Goal: Find specific page/section: Find specific page/section

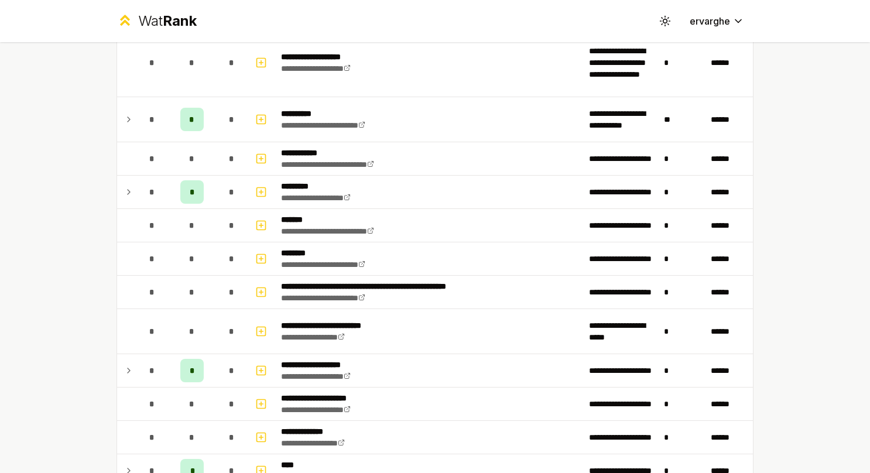
scroll to position [820, 0]
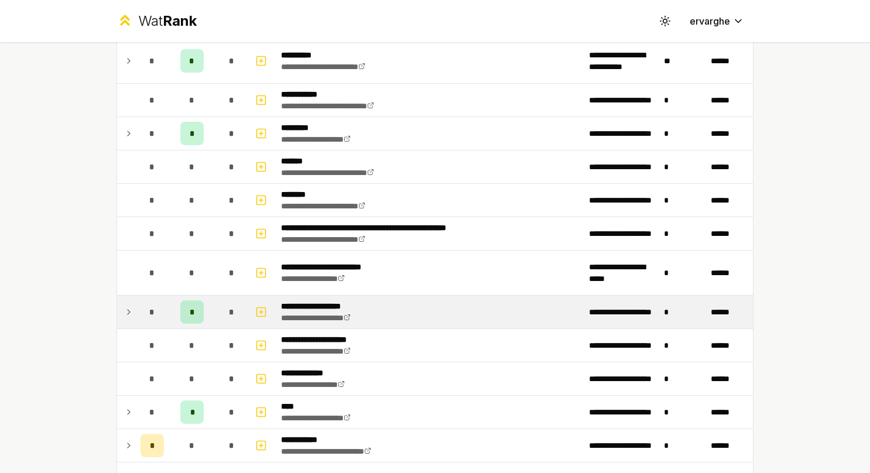
click at [117, 310] on td at bounding box center [126, 312] width 19 height 33
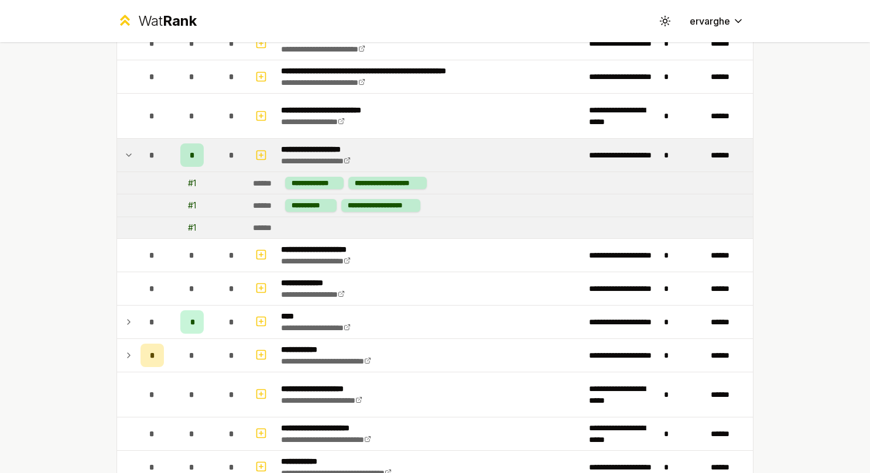
scroll to position [996, 0]
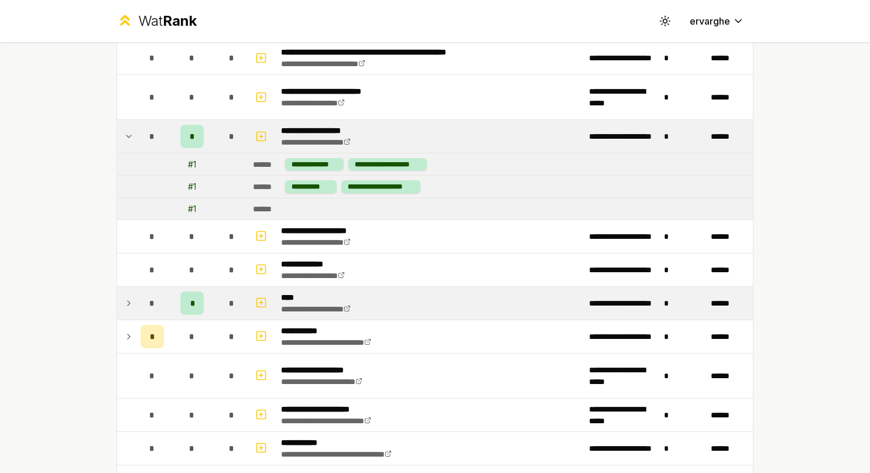
click at [125, 299] on icon at bounding box center [128, 303] width 9 height 14
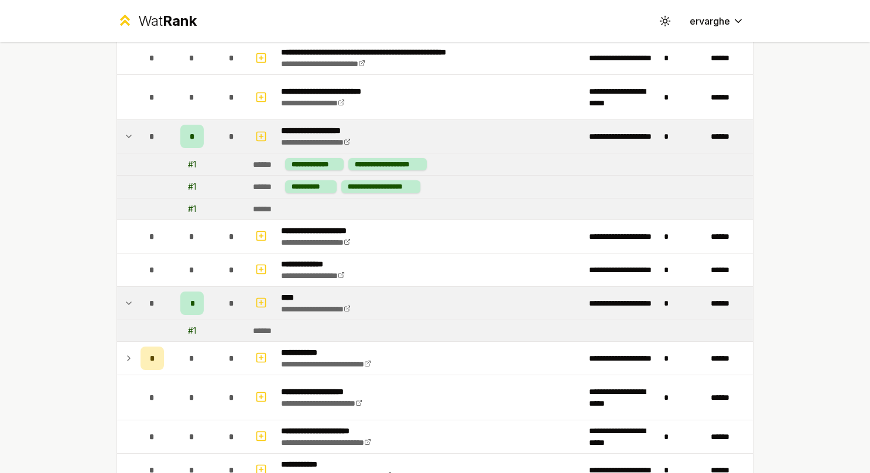
click at [125, 299] on icon at bounding box center [128, 303] width 9 height 14
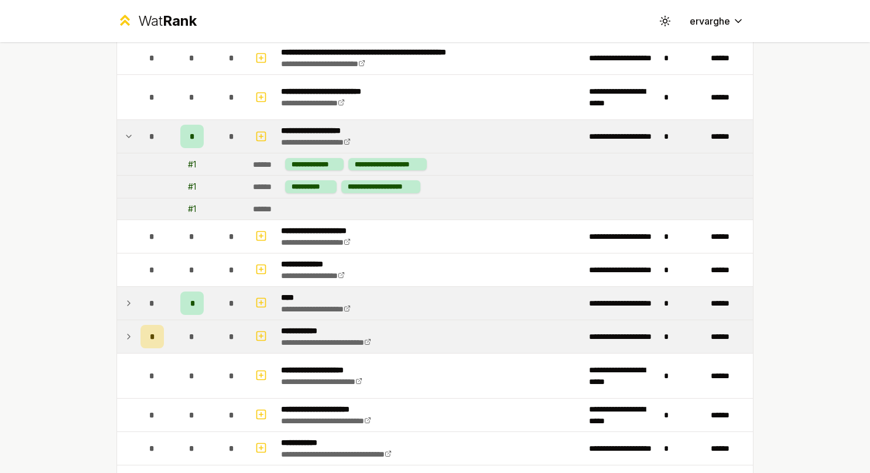
click at [125, 322] on td at bounding box center [126, 336] width 19 height 33
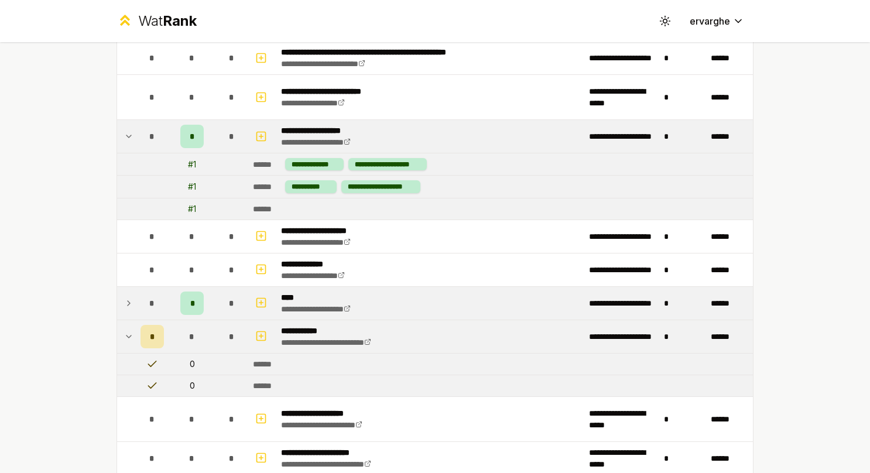
click at [125, 322] on td at bounding box center [126, 336] width 19 height 33
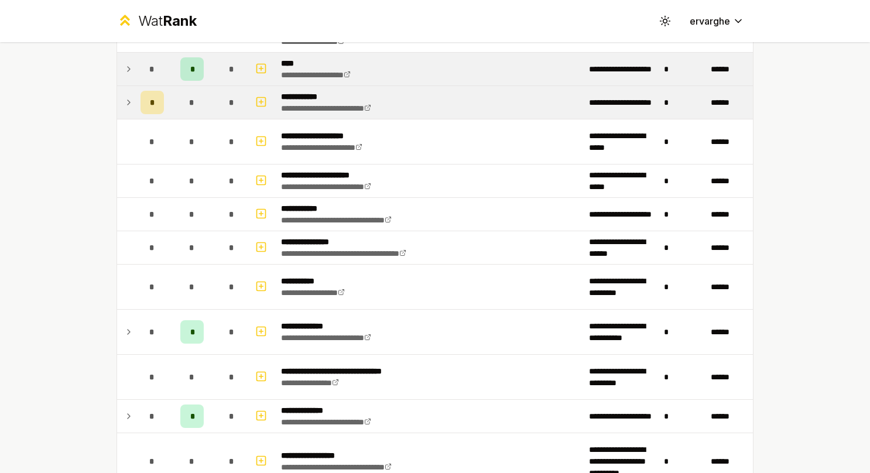
scroll to position [1347, 0]
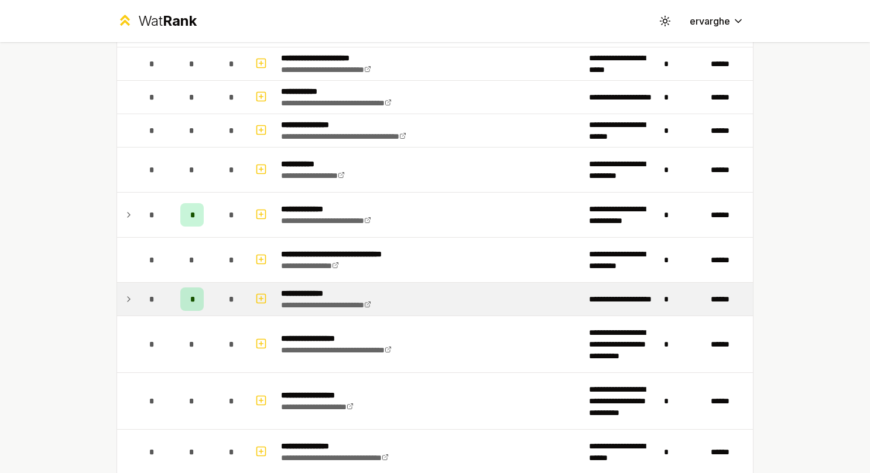
click at [136, 283] on td "*" at bounding box center [152, 299] width 33 height 33
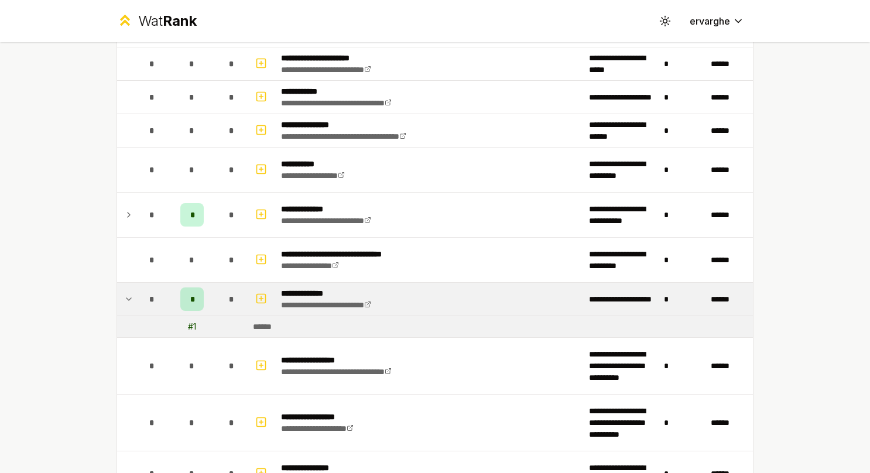
click at [136, 283] on td "*" at bounding box center [152, 299] width 33 height 33
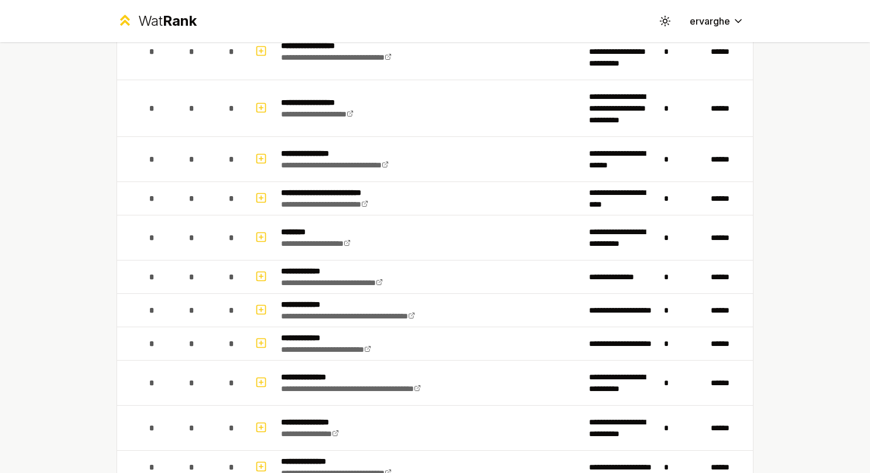
scroll to position [1746, 0]
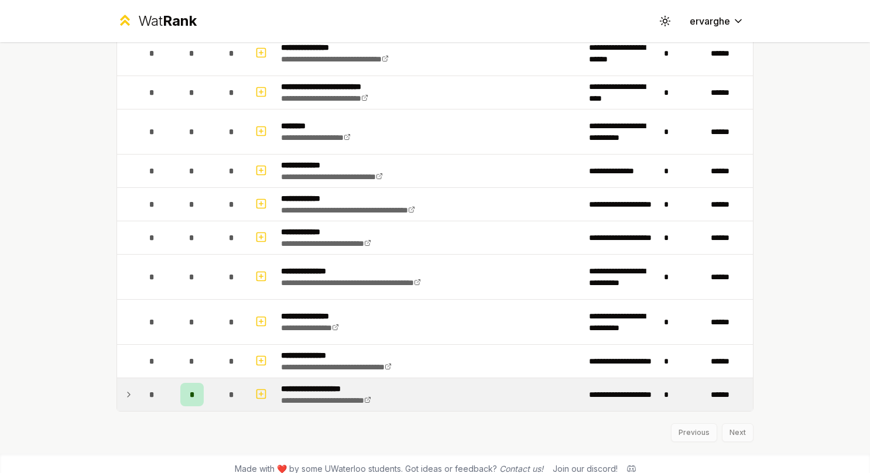
click at [119, 384] on td at bounding box center [126, 394] width 19 height 33
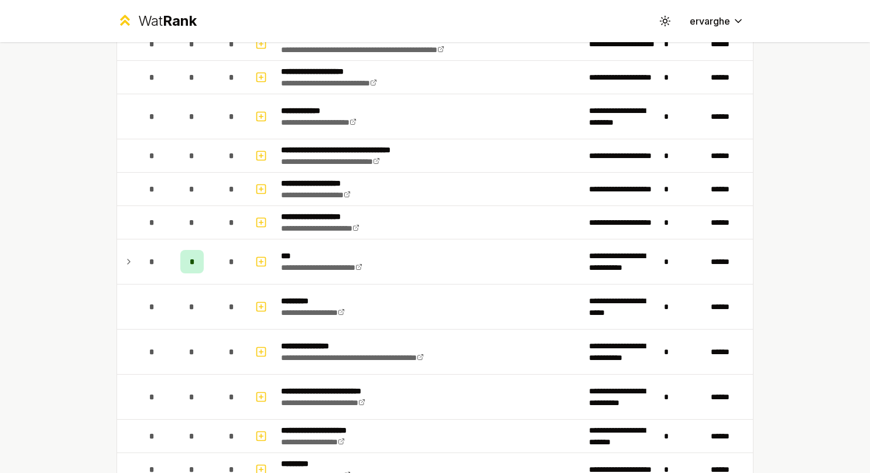
scroll to position [223, 0]
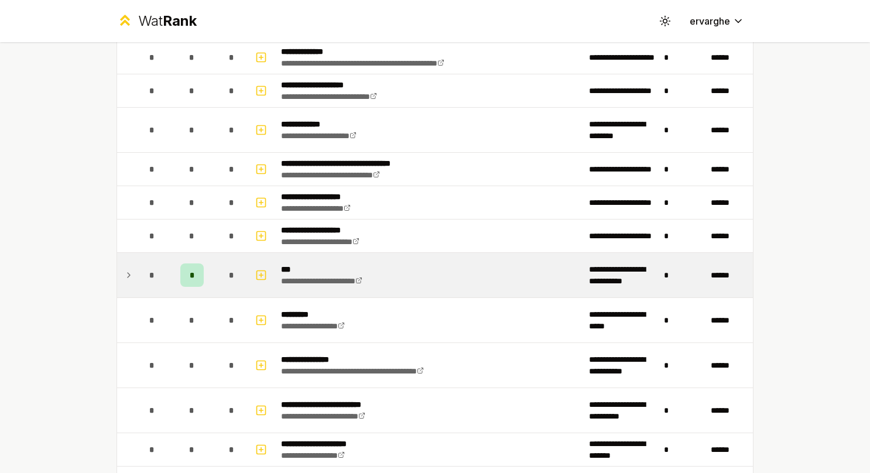
click at [149, 279] on div "*" at bounding box center [152, 275] width 23 height 23
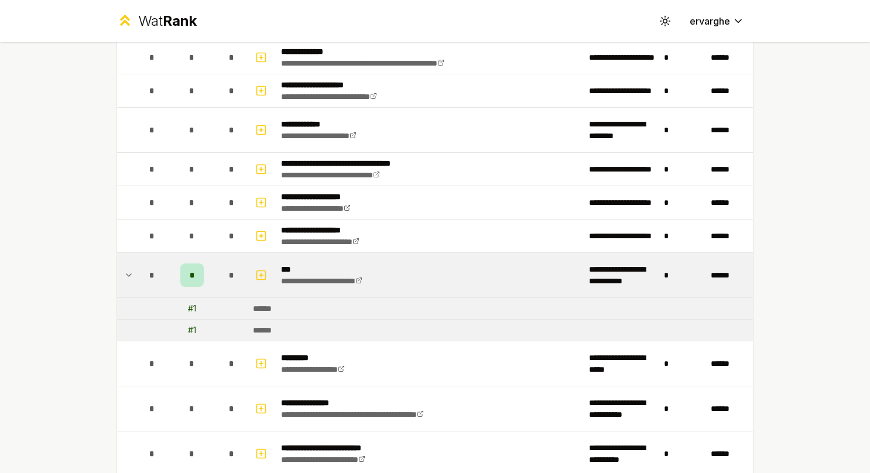
click at [149, 279] on div "*" at bounding box center [152, 275] width 23 height 23
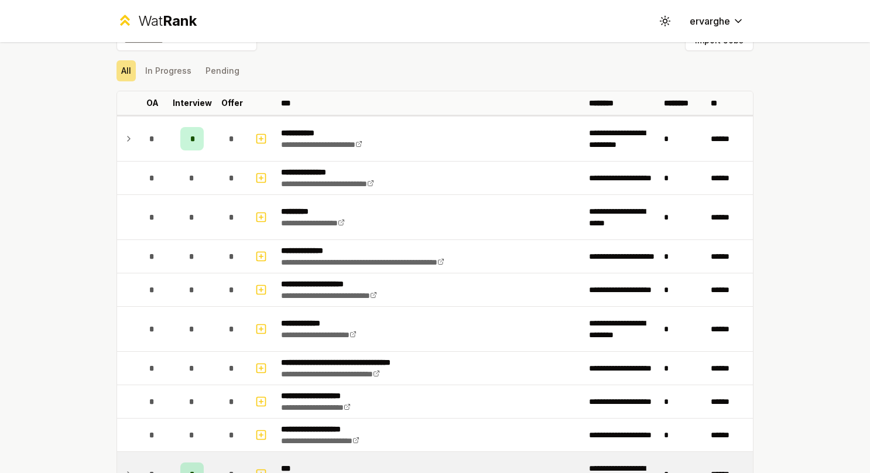
scroll to position [0, 0]
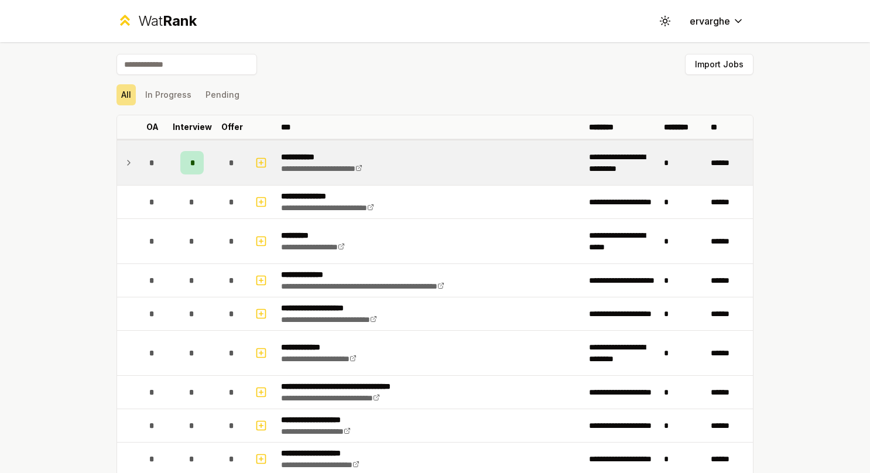
click at [136, 160] on td "*" at bounding box center [152, 163] width 33 height 45
